Goal: Task Accomplishment & Management: Use online tool/utility

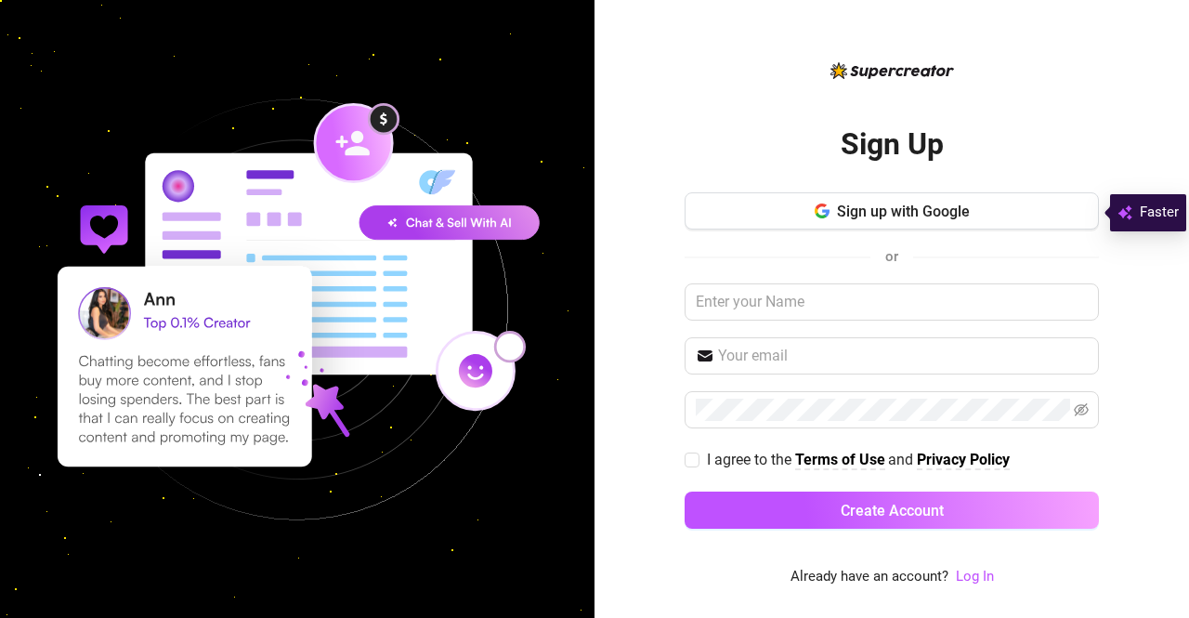
click at [937, 199] on button "Sign up with Google" at bounding box center [891, 210] width 414 height 37
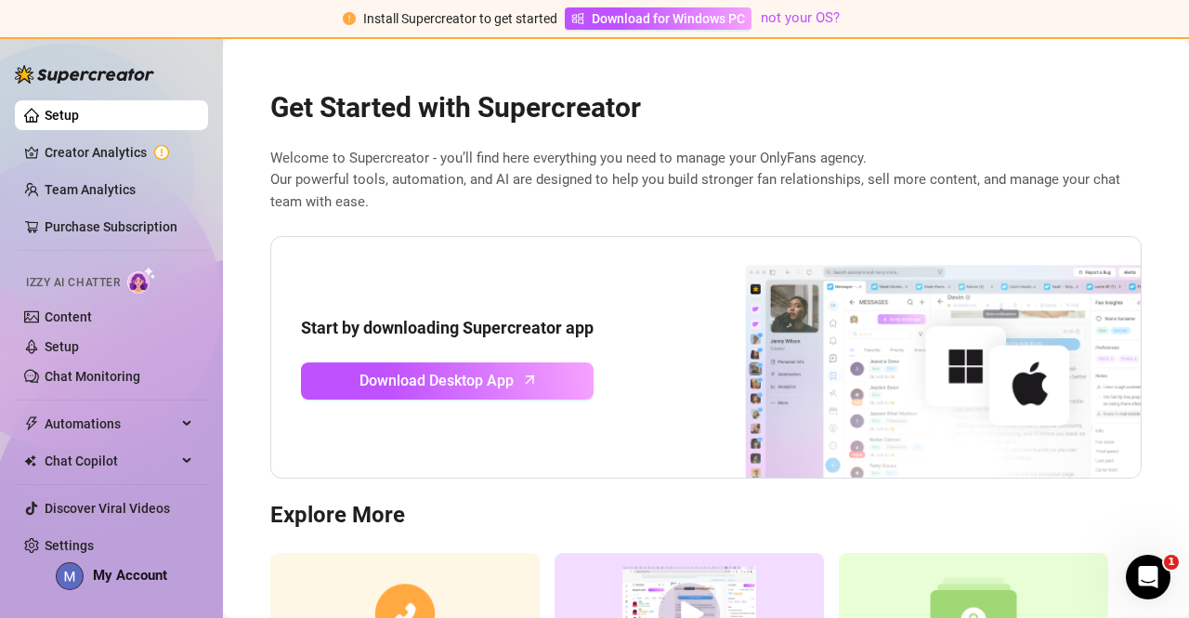
scroll to position [7, 0]
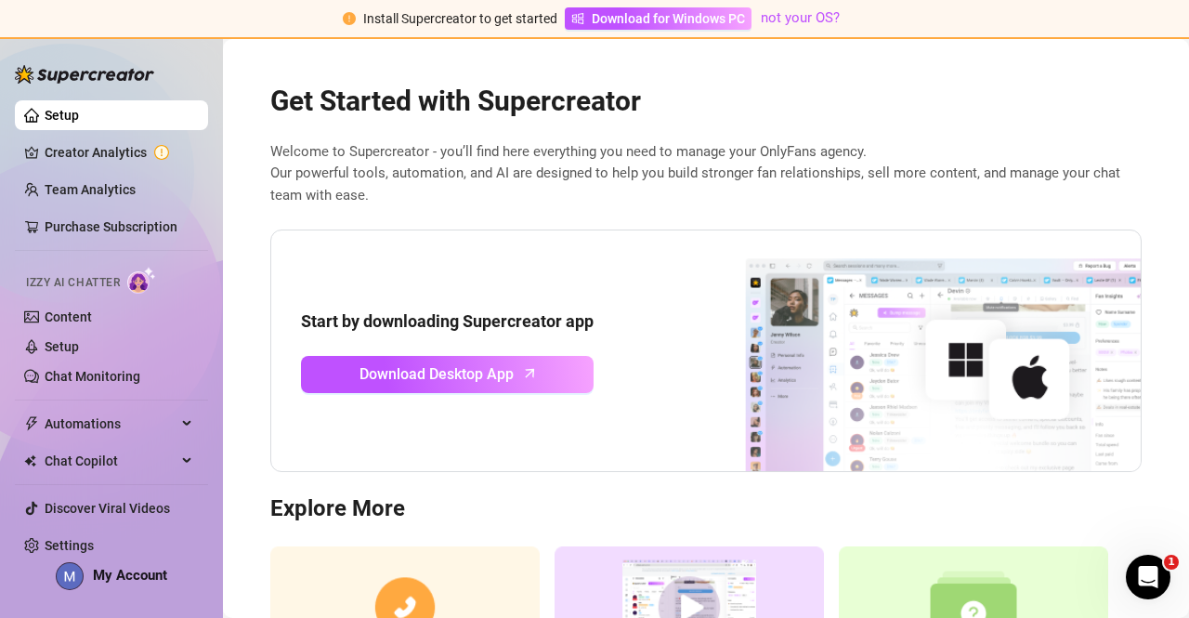
drag, startPoint x: 517, startPoint y: 399, endPoint x: 484, endPoint y: 378, distance: 39.7
click at [484, 378] on div "Start by downloading Supercreator app Download Desktop App" at bounding box center [705, 350] width 871 height 243
click at [484, 378] on span "Download Desktop App" at bounding box center [436, 373] width 154 height 23
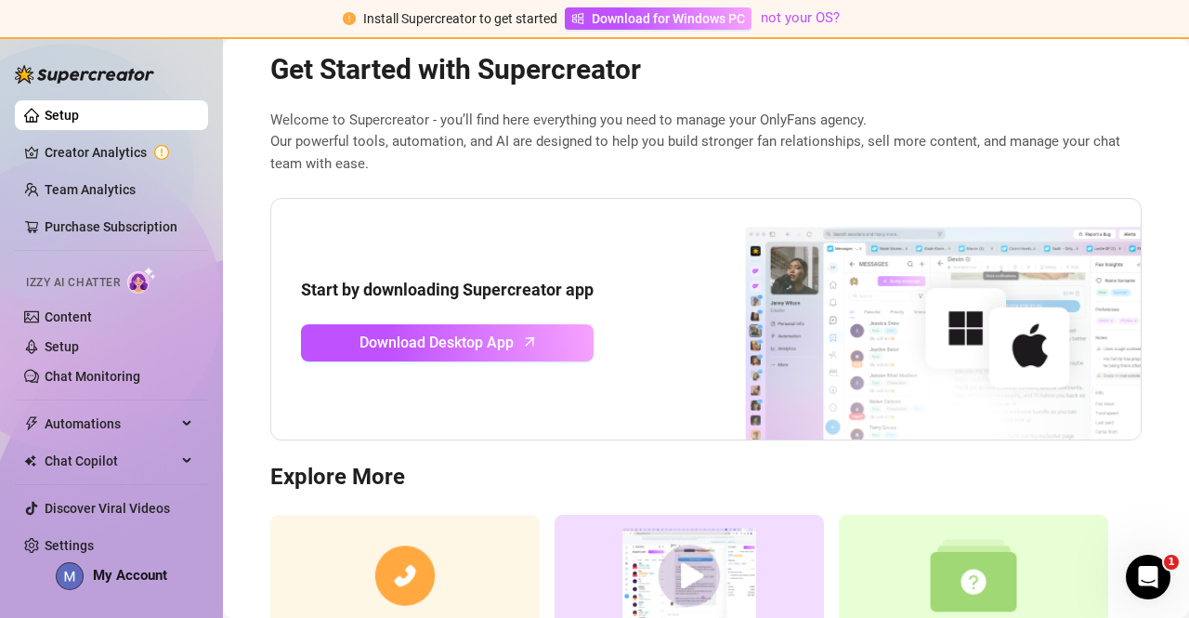
scroll to position [15, 0]
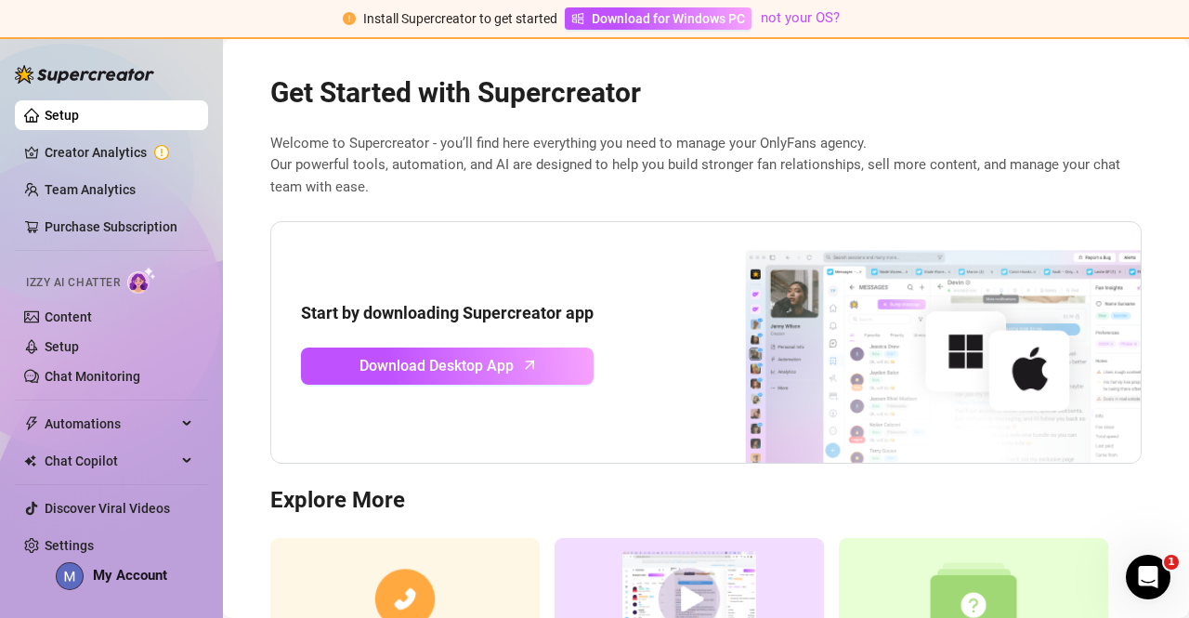
click at [507, 364] on link "Download Desktop App" at bounding box center [447, 365] width 293 height 37
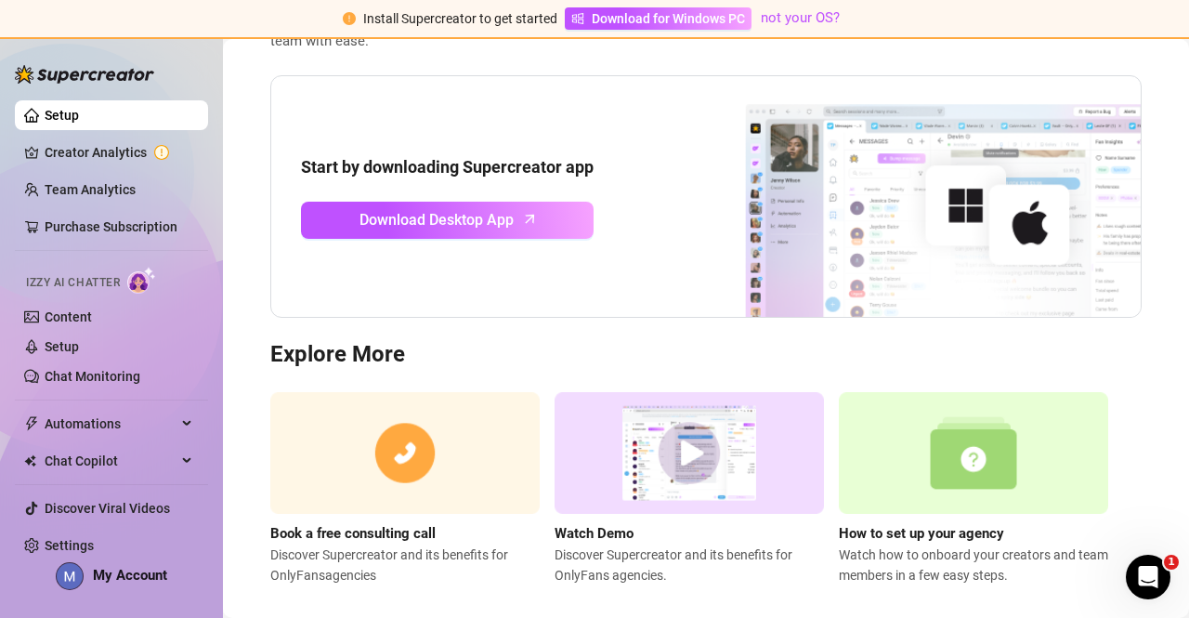
scroll to position [183, 0]
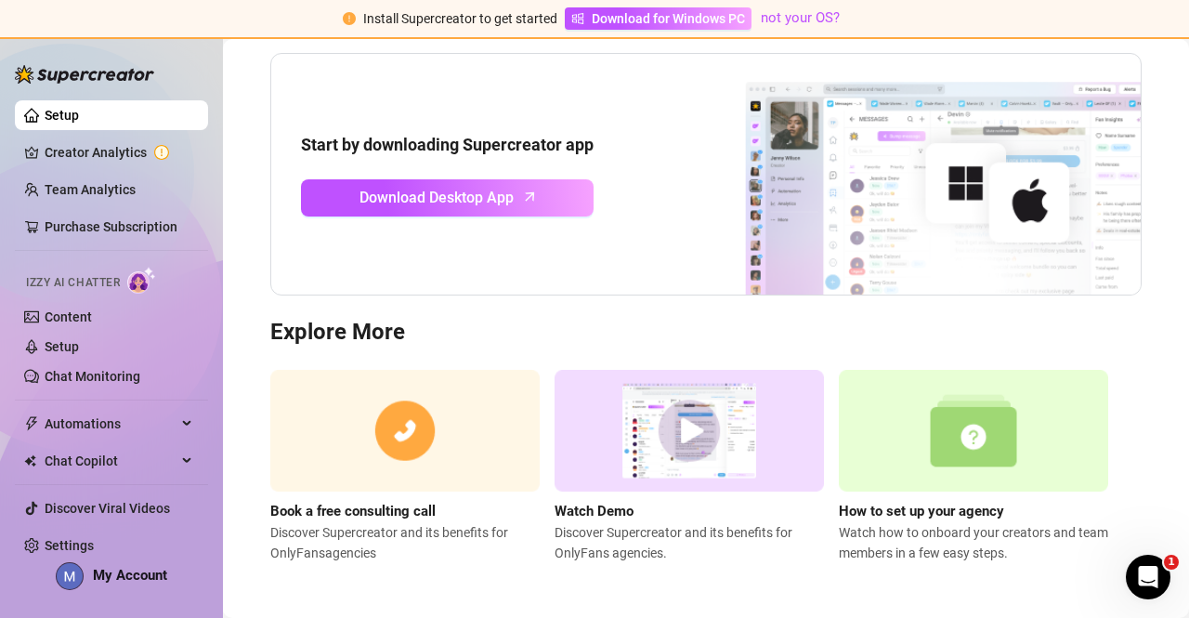
click at [92, 314] on link "Content" at bounding box center [68, 316] width 47 height 15
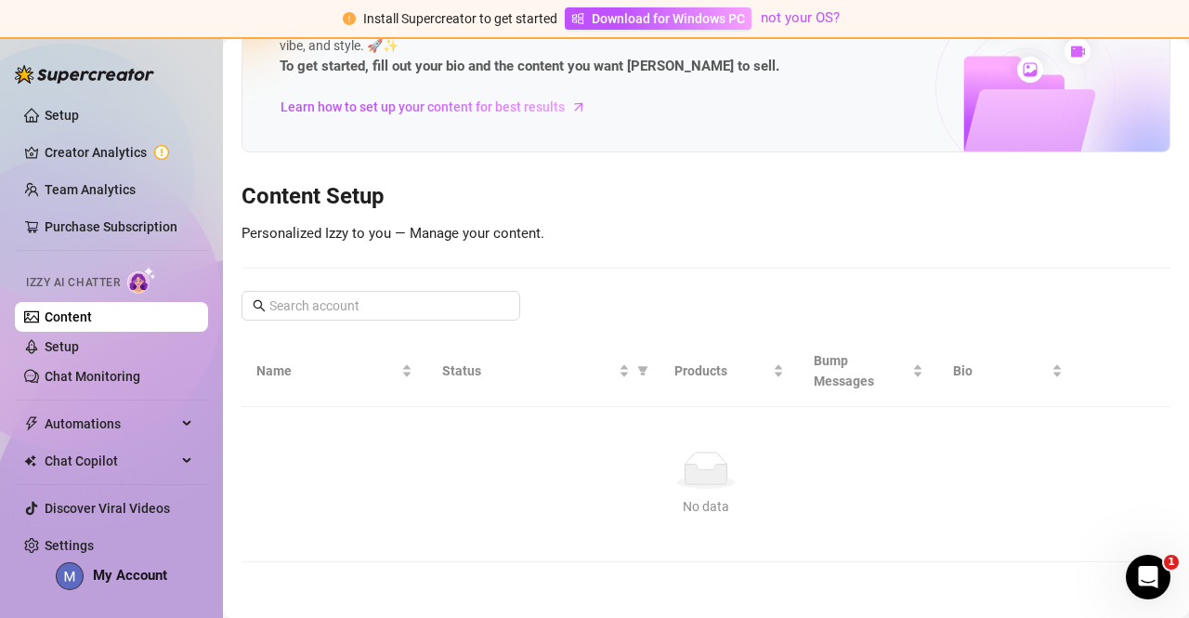
scroll to position [89, 0]
